Goal: Task Accomplishment & Management: Use online tool/utility

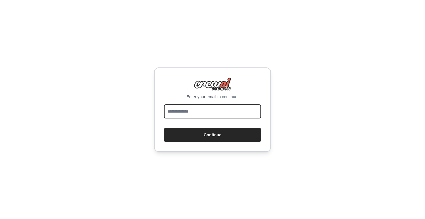
click at [196, 110] on input "email" at bounding box center [212, 111] width 97 height 14
type input "**********"
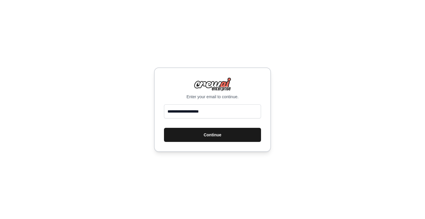
click at [200, 135] on button "Continue" at bounding box center [212, 135] width 97 height 14
click at [215, 134] on button "Continue" at bounding box center [212, 135] width 97 height 14
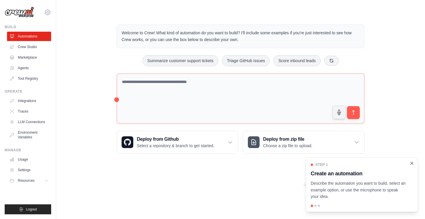
click at [412, 162] on icon "Close walkthrough" at bounding box center [412, 162] width 3 height 3
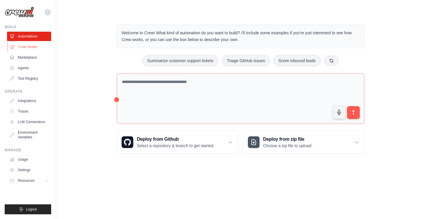
click at [30, 46] on link "Crew Studio" at bounding box center [30, 46] width 44 height 9
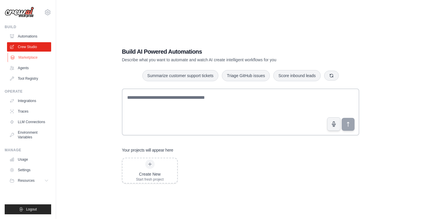
click at [26, 59] on link "Marketplace" at bounding box center [30, 57] width 44 height 9
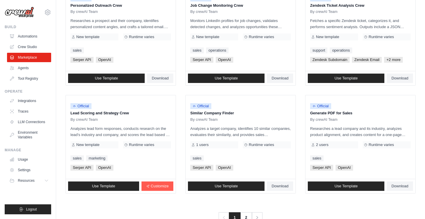
scroll to position [324, 0]
